Goal: Task Accomplishment & Management: Complete application form

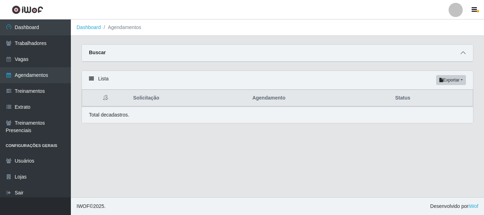
click at [465, 55] on span at bounding box center [462, 53] width 8 height 8
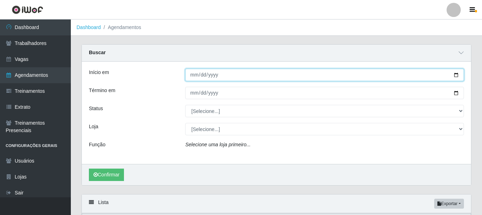
click at [196, 78] on input "Início em" at bounding box center [324, 75] width 279 height 12
type input "[DATE]"
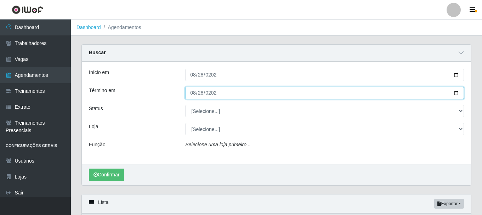
type input "[DATE]"
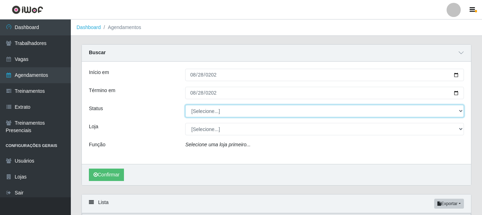
select select "AGENDADO"
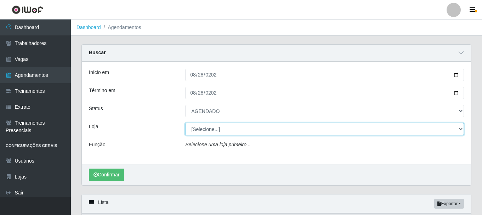
select select "230"
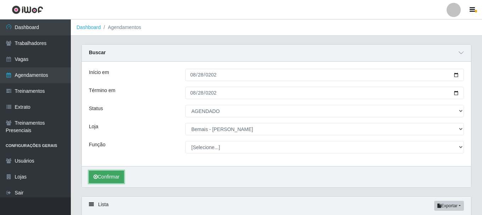
click at [110, 178] on button "Confirmar" at bounding box center [106, 177] width 35 height 12
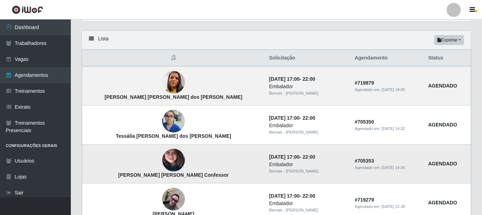
scroll to position [167, 0]
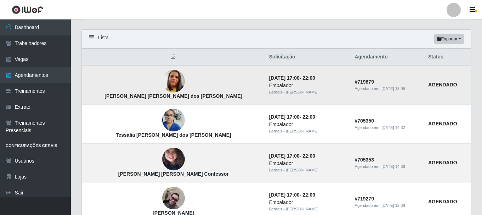
click at [162, 80] on img at bounding box center [173, 81] width 23 height 40
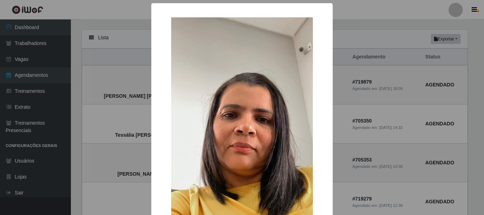
click at [117, 90] on div "× Leila Maria Silva dos Santos OK Cancel" at bounding box center [242, 107] width 484 height 215
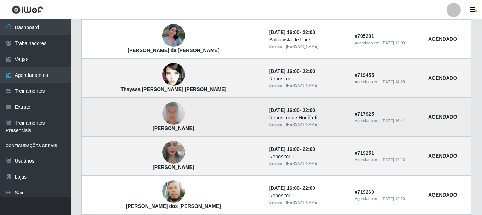
scroll to position [485, 0]
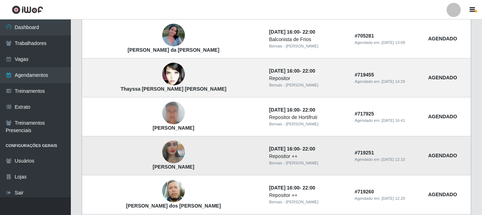
drag, startPoint x: 190, startPoint y: 170, endPoint x: 185, endPoint y: 170, distance: 5.0
drag, startPoint x: 185, startPoint y: 170, endPoint x: 168, endPoint y: 161, distance: 19.2
click at [168, 162] on td "Miriam Daniela de Lima" at bounding box center [173, 155] width 183 height 39
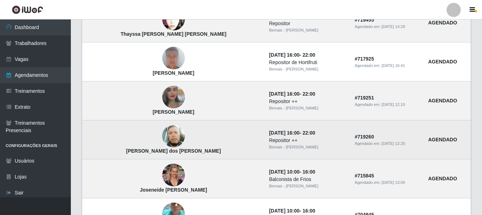
scroll to position [556, 0]
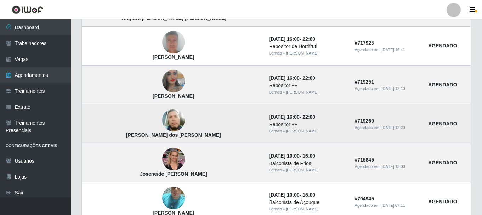
click at [162, 123] on img at bounding box center [173, 120] width 23 height 27
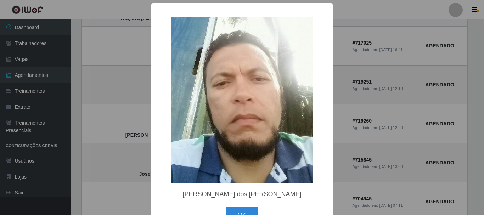
click at [129, 116] on div "× André Felipe dos Santos OK Cancel" at bounding box center [242, 107] width 484 height 215
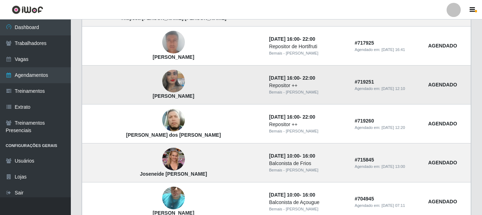
click at [162, 75] on td "Miriam Daniela de Lima" at bounding box center [173, 84] width 183 height 39
click at [162, 81] on img at bounding box center [173, 81] width 23 height 40
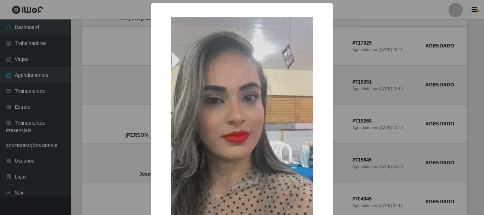
click at [112, 101] on div "× Miriam Daniela de Lima OK Cancel" at bounding box center [242, 107] width 484 height 215
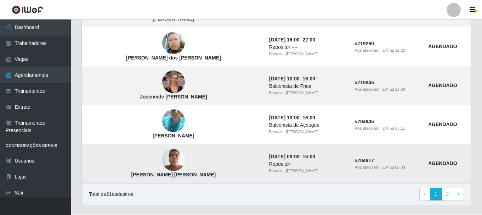
scroll to position [650, 0]
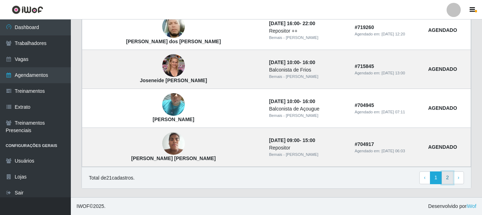
click at [446, 180] on link "2" at bounding box center [447, 177] width 12 height 13
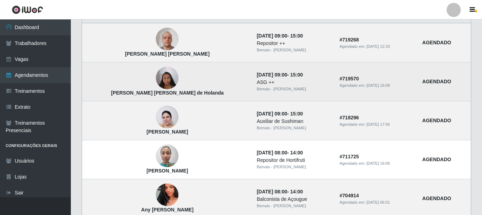
scroll to position [71, 0]
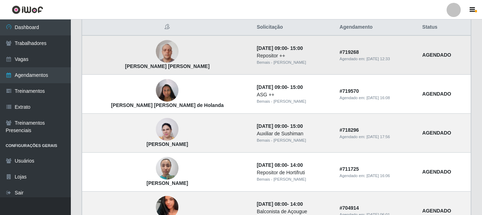
click at [156, 51] on img at bounding box center [167, 51] width 23 height 30
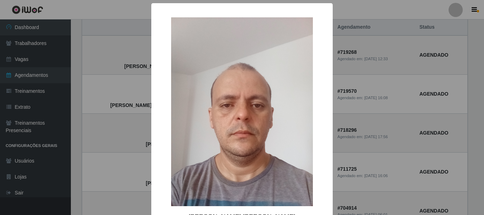
click at [134, 58] on div "× [PERSON_NAME] [PERSON_NAME] OK Cancel" at bounding box center [242, 107] width 484 height 215
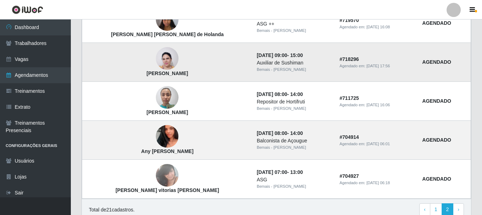
scroll to position [174, 0]
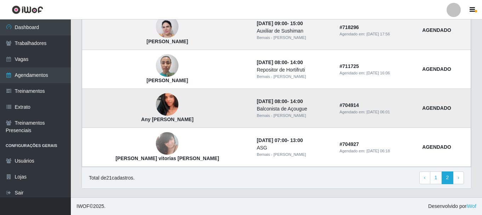
click at [156, 109] on img at bounding box center [167, 105] width 23 height 40
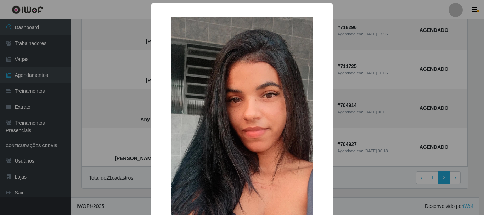
click at [111, 114] on div "× Any [PERSON_NAME] OK Cancel" at bounding box center [242, 107] width 484 height 215
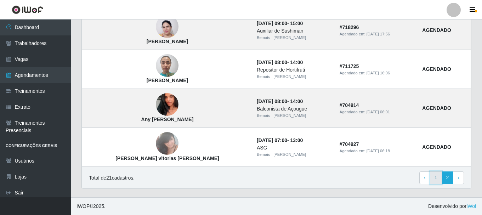
click at [436, 182] on link "1" at bounding box center [436, 177] width 12 height 13
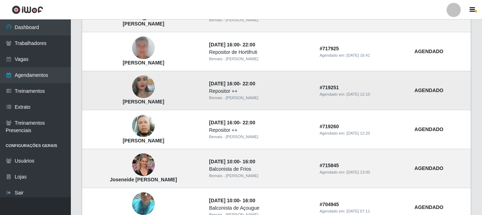
scroll to position [389, 0]
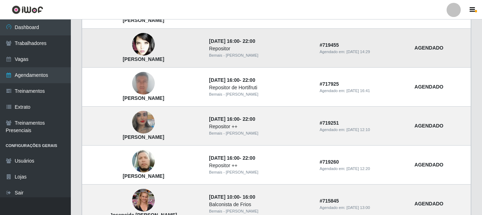
click at [153, 45] on img at bounding box center [143, 44] width 23 height 34
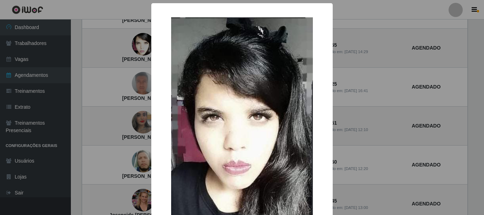
click at [132, 54] on div "× Thayssa Regina Alves Santos Silva OK Cancel" at bounding box center [242, 107] width 484 height 215
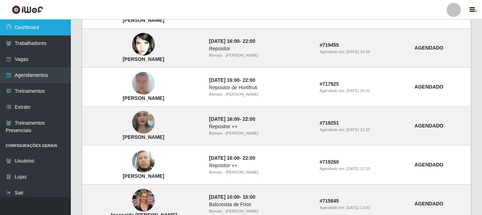
click at [33, 27] on link "Dashboard" at bounding box center [35, 27] width 71 height 16
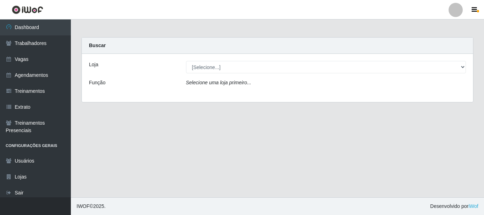
click at [273, 53] on div "Buscar" at bounding box center [277, 46] width 391 height 16
click at [276, 74] on div "Loja [Selecione...] Bemais - Ruy Carneiro Função Selecione uma loja primeiro..." at bounding box center [277, 78] width 391 height 48
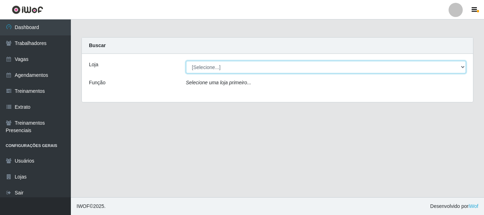
drag, startPoint x: 270, startPoint y: 68, endPoint x: 269, endPoint y: 73, distance: 4.8
click at [270, 68] on select "[Selecione...] Bemais - Ruy Carneiro" at bounding box center [326, 67] width 280 height 12
select select "230"
click at [186, 61] on select "[Selecione...] Bemais - Ruy Carneiro" at bounding box center [326, 67] width 280 height 12
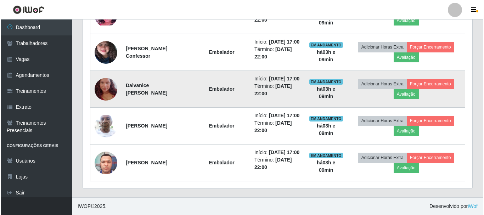
scroll to position [510, 0]
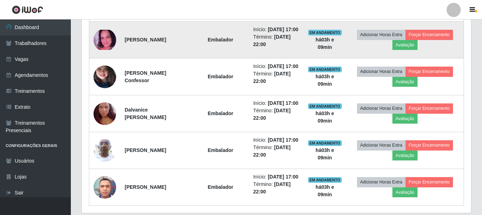
click at [101, 50] on img at bounding box center [104, 40] width 23 height 20
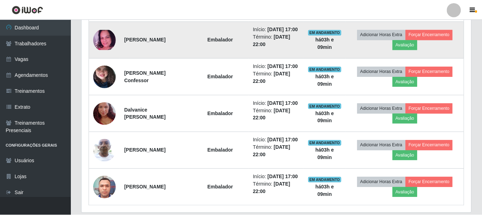
scroll to position [147, 385]
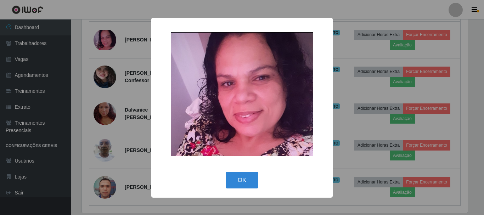
click at [113, 120] on div "× OK Cancel" at bounding box center [242, 107] width 484 height 215
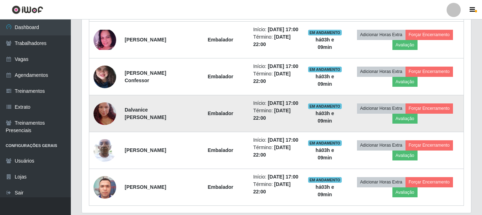
scroll to position [147, 389]
click at [109, 134] on img at bounding box center [104, 113] width 23 height 40
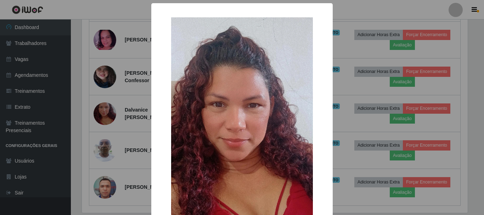
click at [112, 148] on div "× OK Cancel" at bounding box center [242, 107] width 484 height 215
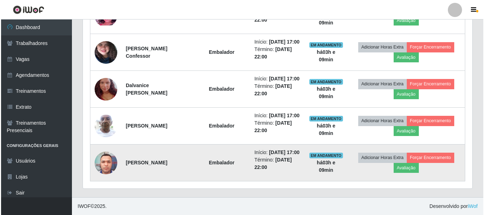
scroll to position [616, 0]
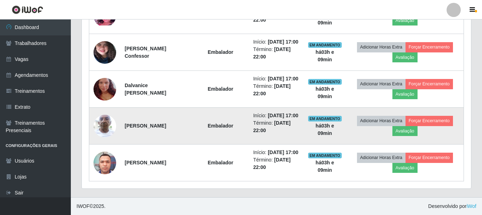
click at [93, 129] on td at bounding box center [105, 126] width 32 height 37
click at [102, 120] on img at bounding box center [104, 126] width 23 height 30
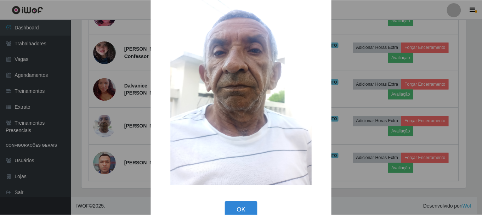
scroll to position [36, 0]
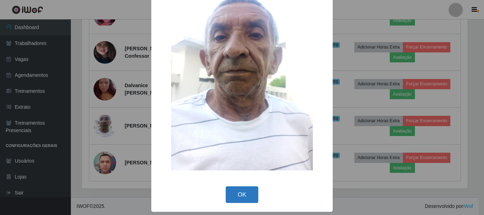
click at [231, 188] on button "OK" at bounding box center [241, 194] width 33 height 17
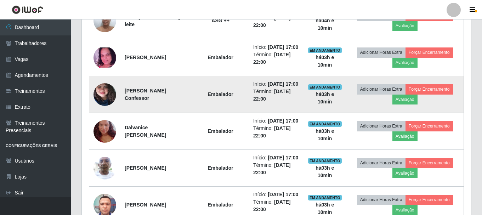
scroll to position [581, 0]
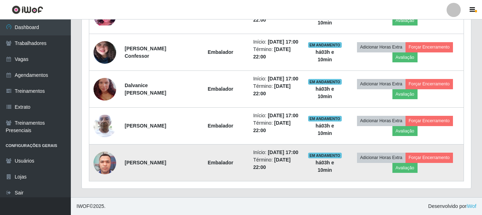
click at [98, 178] on img at bounding box center [104, 163] width 23 height 30
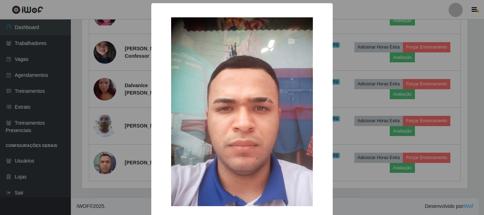
click at [133, 86] on div "× OK Cancel" at bounding box center [242, 107] width 484 height 215
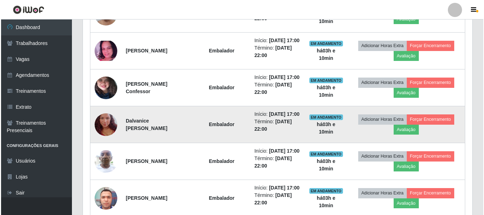
scroll to position [0, 0]
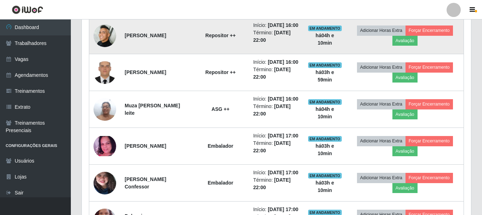
click at [115, 54] on td at bounding box center [105, 35] width 32 height 37
click at [109, 47] on img at bounding box center [104, 35] width 23 height 23
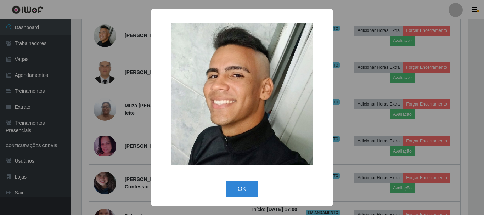
click at [222, 167] on div "×" at bounding box center [241, 94] width 167 height 156
click at [233, 190] on button "OK" at bounding box center [241, 189] width 33 height 17
